Goal: Information Seeking & Learning: Find specific fact

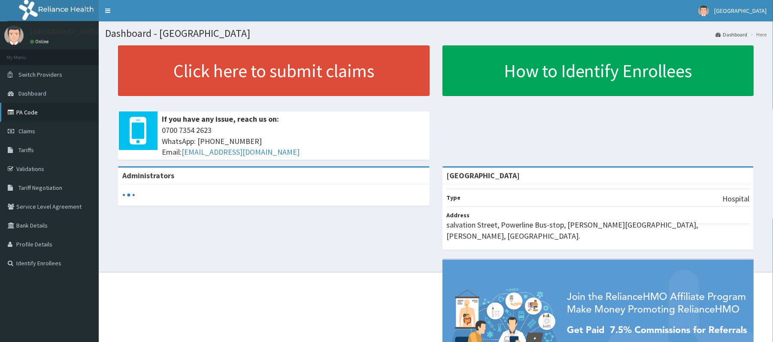
click at [26, 110] on link "PA Code" at bounding box center [49, 112] width 99 height 19
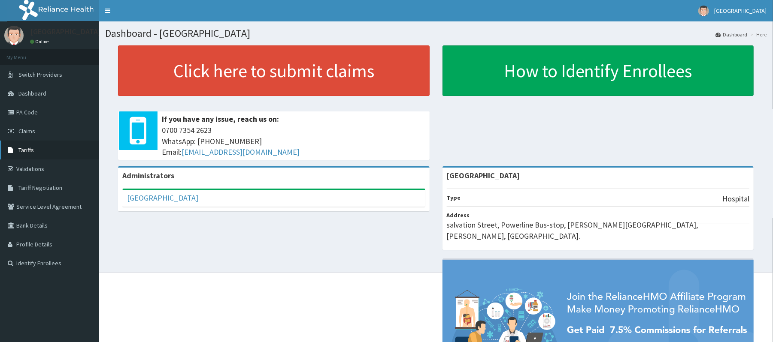
click at [40, 151] on link "Tariffs" at bounding box center [49, 150] width 99 height 19
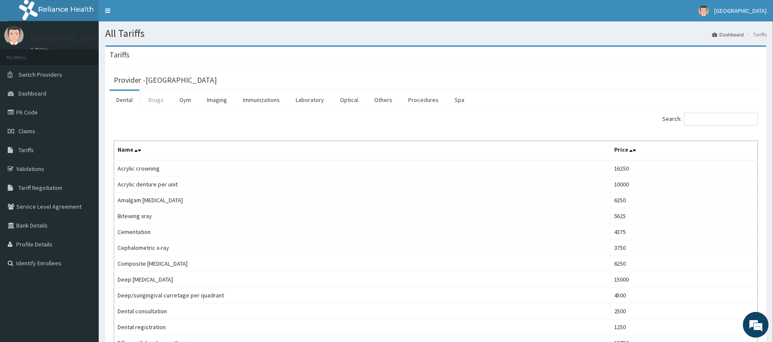
click at [154, 100] on link "Drugs" at bounding box center [156, 100] width 29 height 18
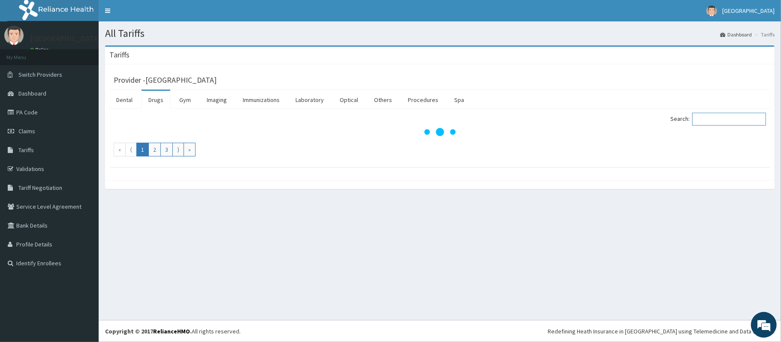
click at [713, 122] on input "Search:" at bounding box center [729, 119] width 74 height 13
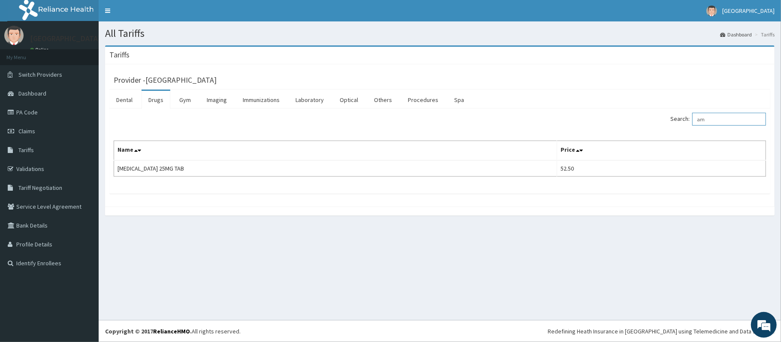
type input "a"
type input "r"
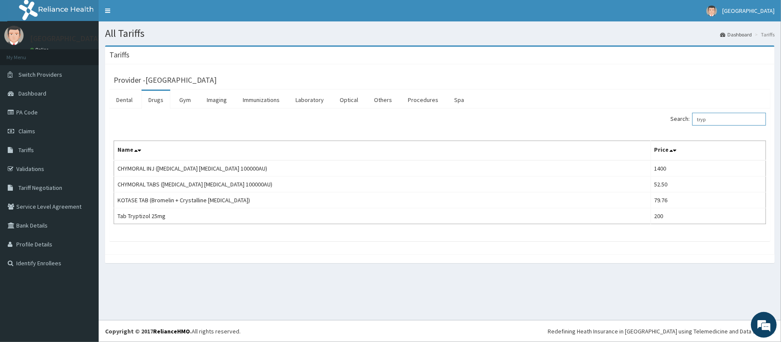
type input "tryp"
